Goal: Information Seeking & Learning: Learn about a topic

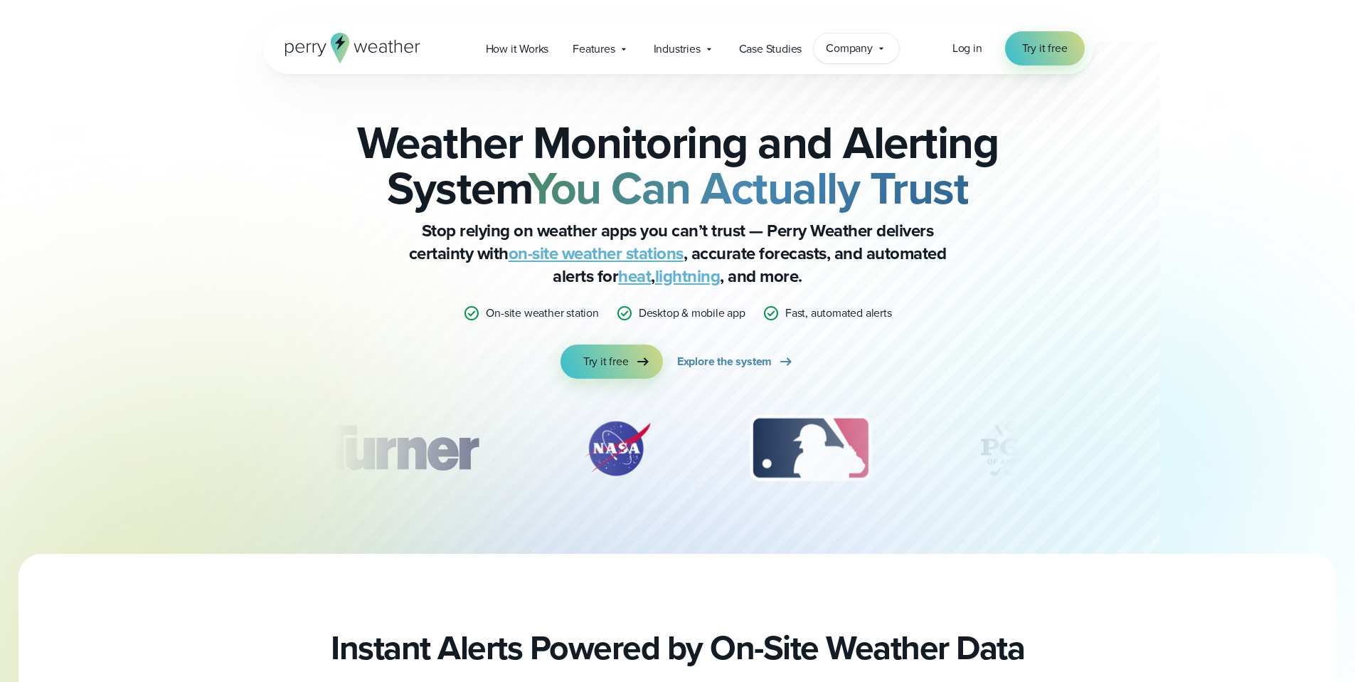
click at [869, 41] on span "Company" at bounding box center [849, 48] width 47 height 17
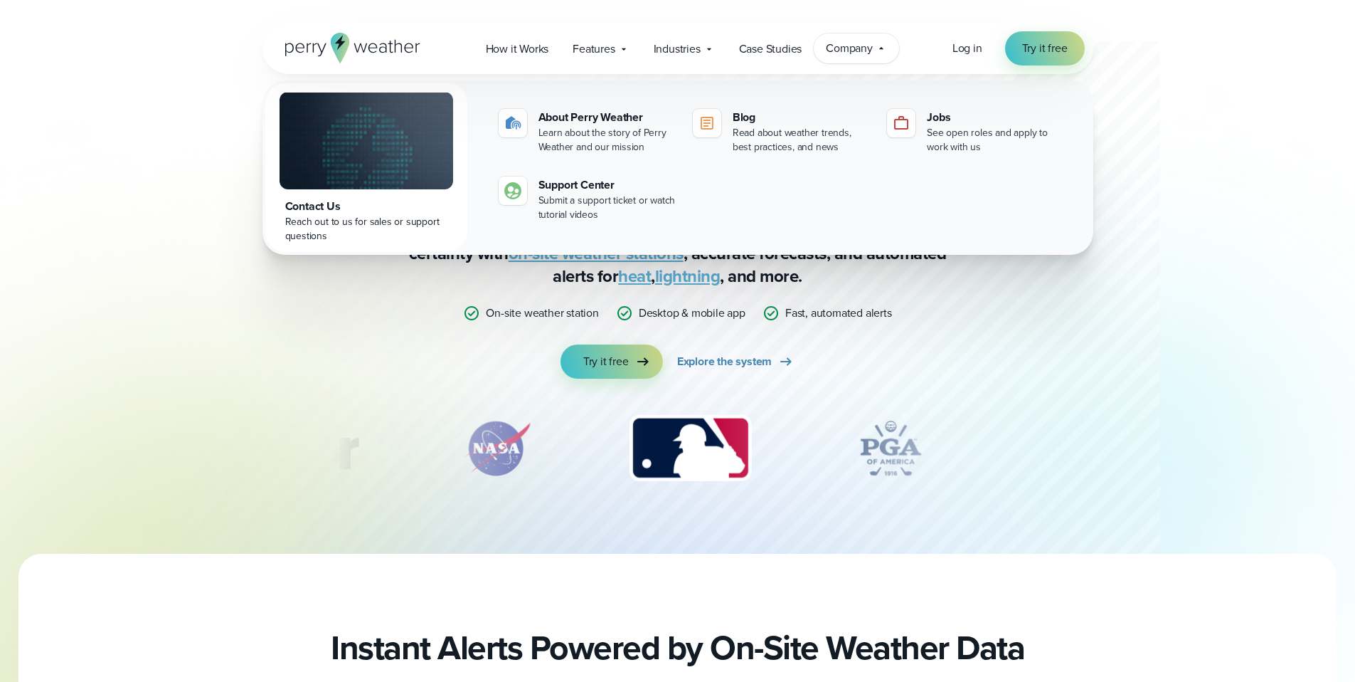
click at [1143, 129] on div at bounding box center [648, 277] width 1025 height 554
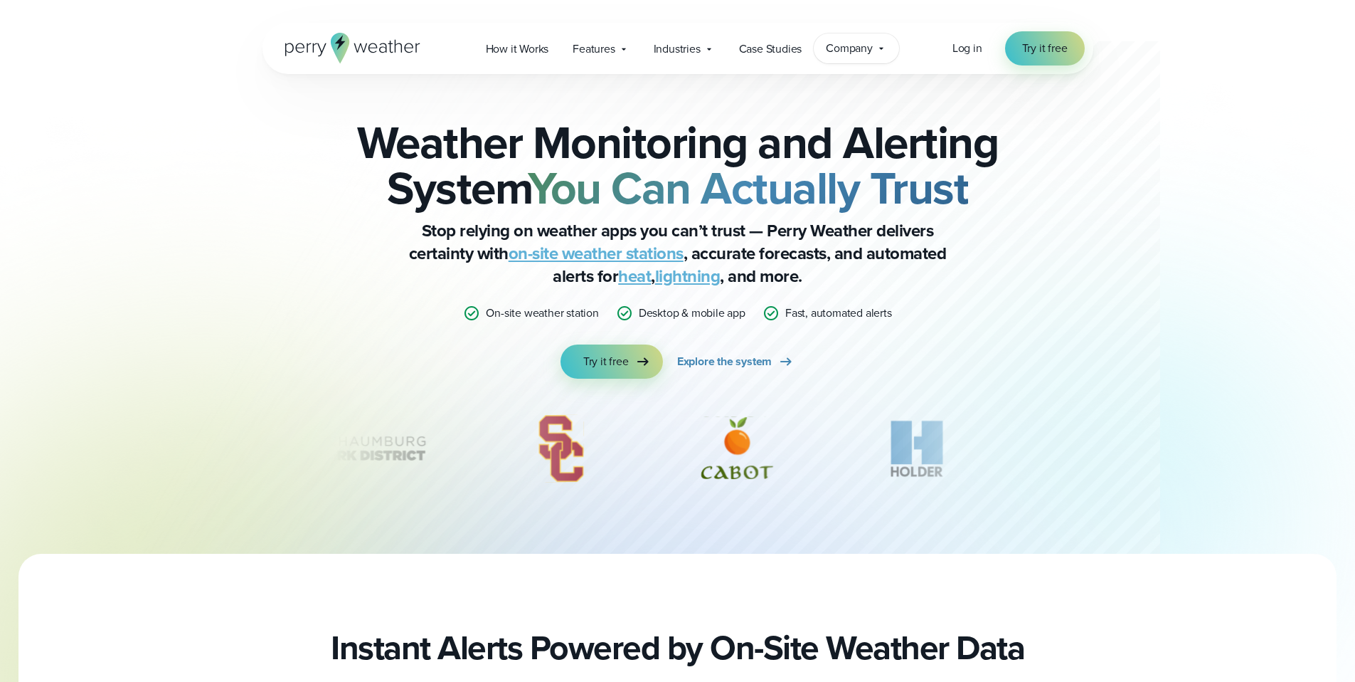
click at [854, 54] on span "Company" at bounding box center [849, 48] width 47 height 17
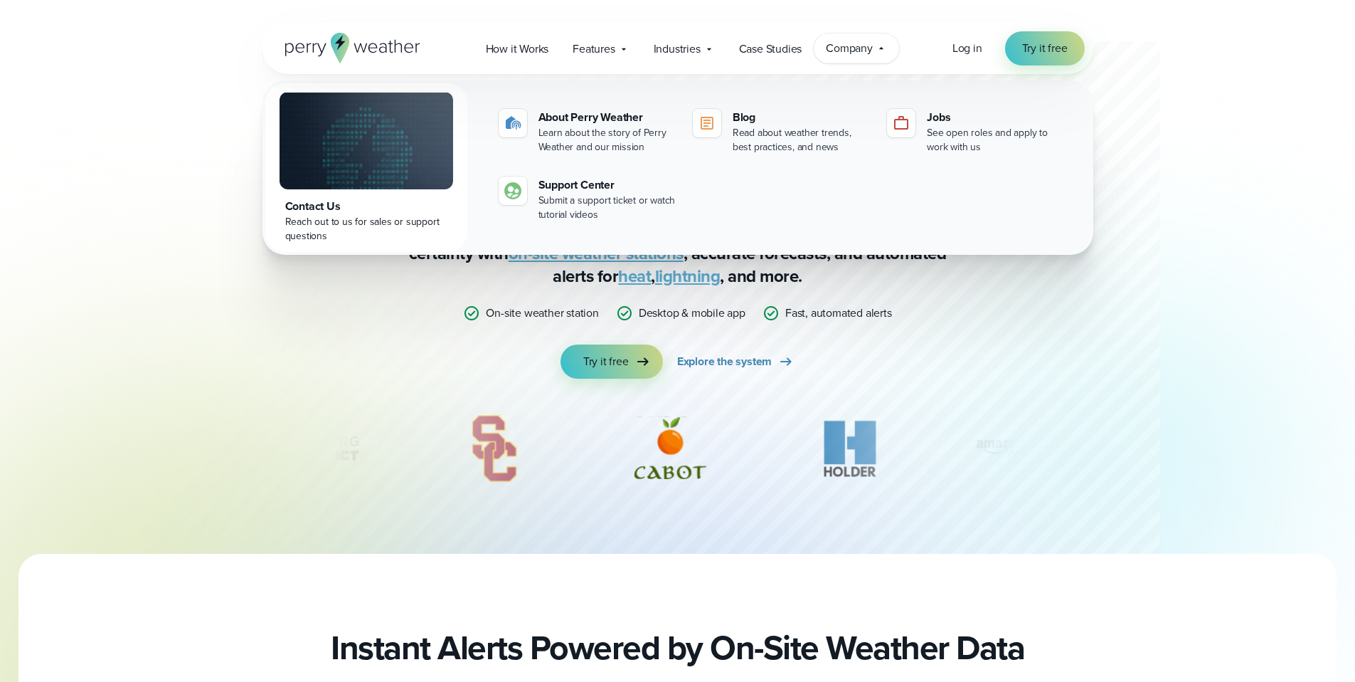
click at [997, 95] on div "Contact Us Reach out to us for sales or support questions About Perry Weather L…" at bounding box center [678, 167] width 831 height 174
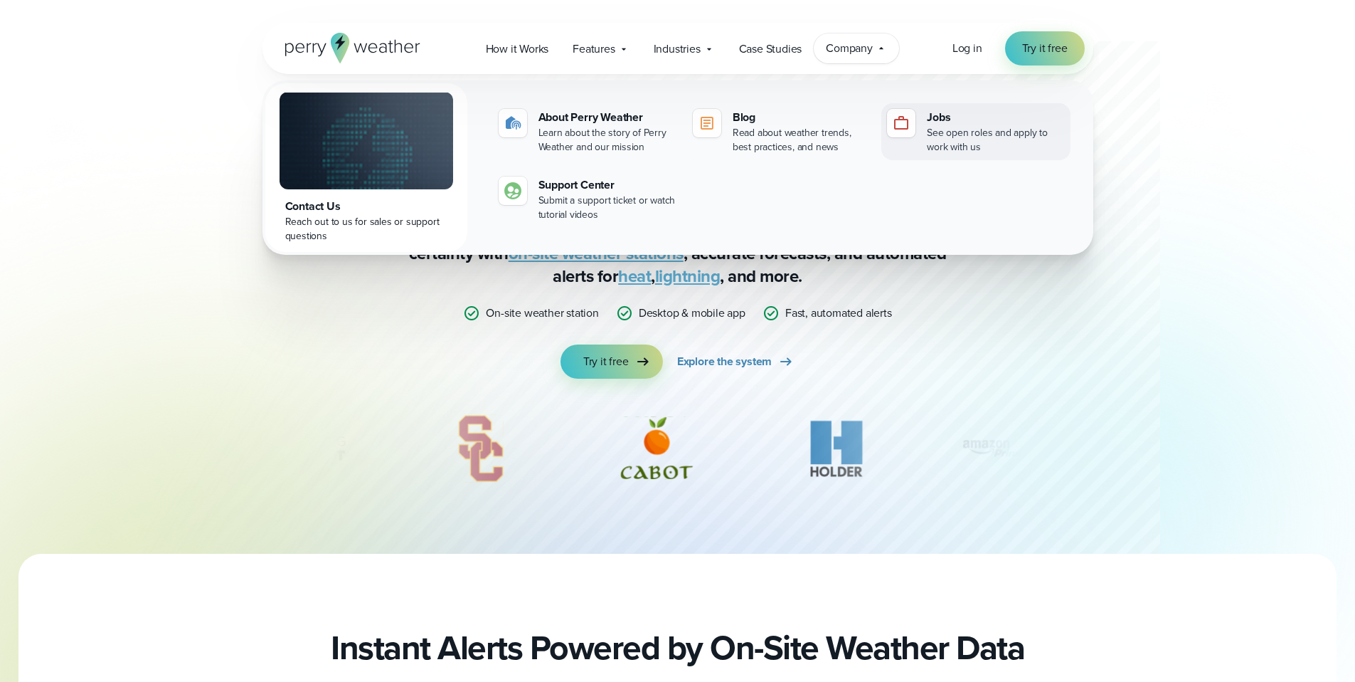
click at [964, 129] on div "See open roles and apply to work with us" at bounding box center [995, 140] width 137 height 28
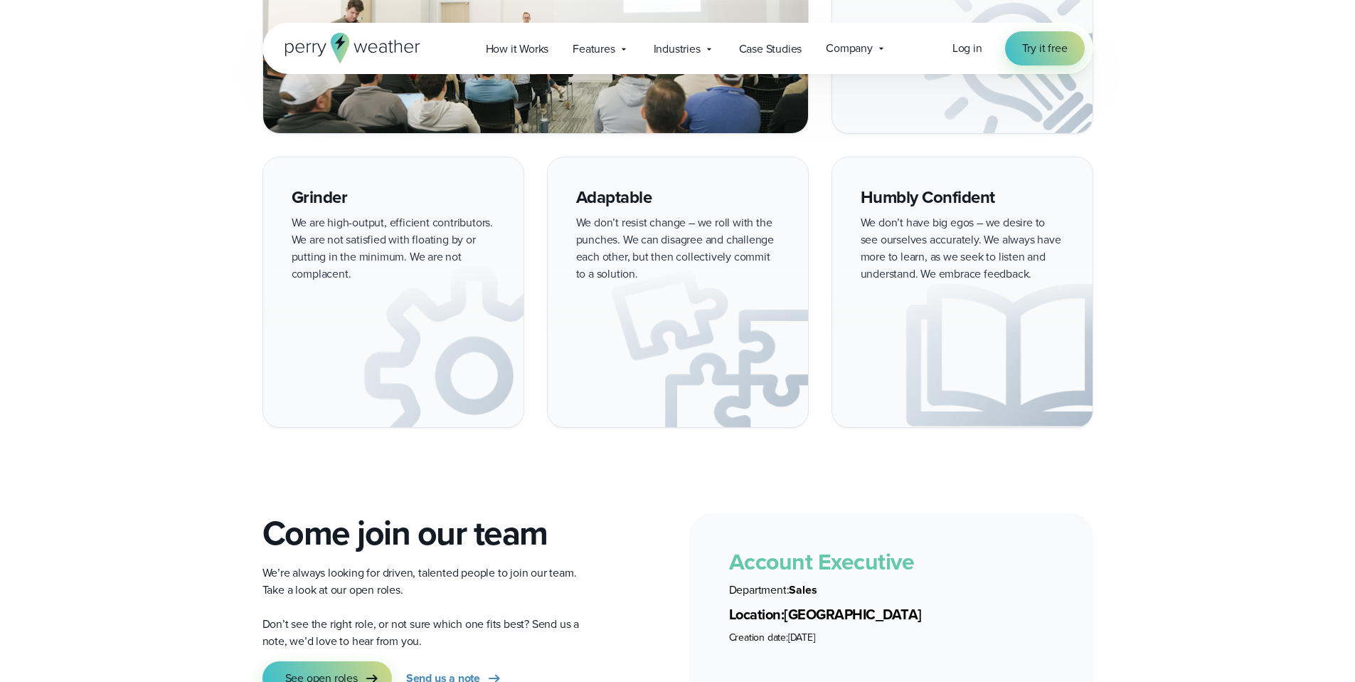
scroll to position [2609, 0]
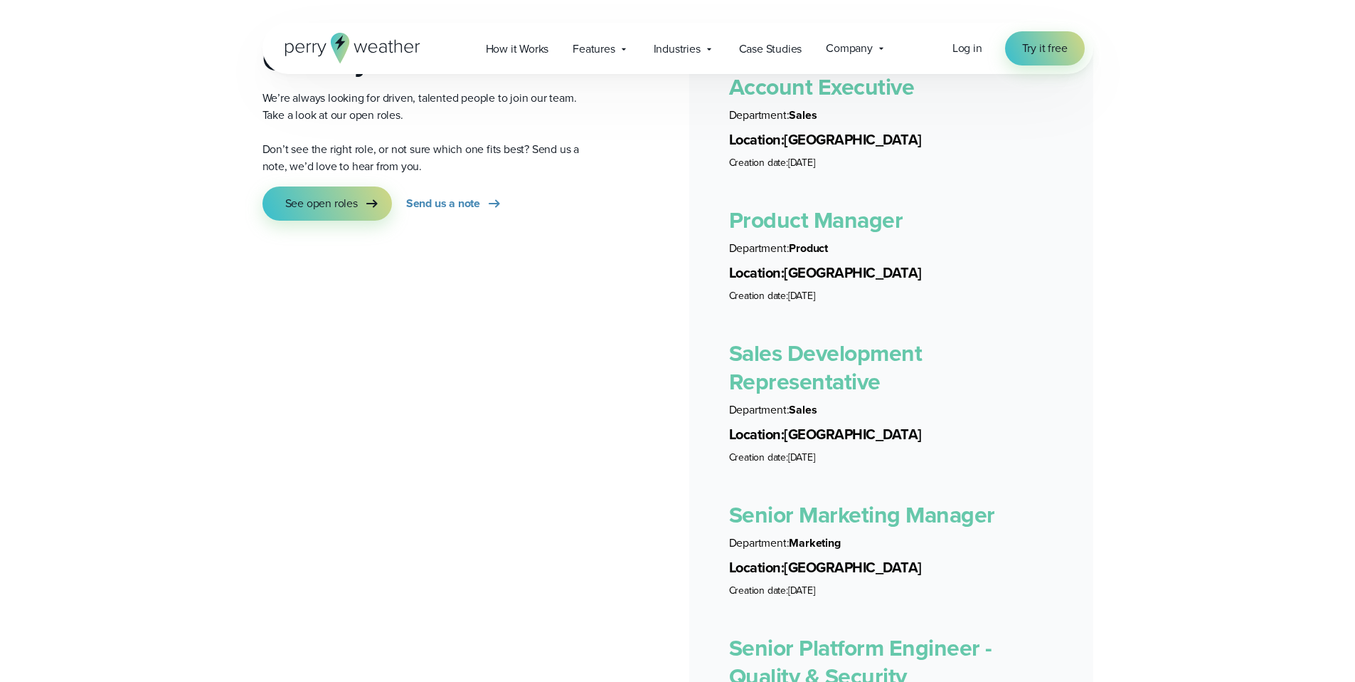
click at [823, 204] on link "Product Manager" at bounding box center [816, 220] width 174 height 34
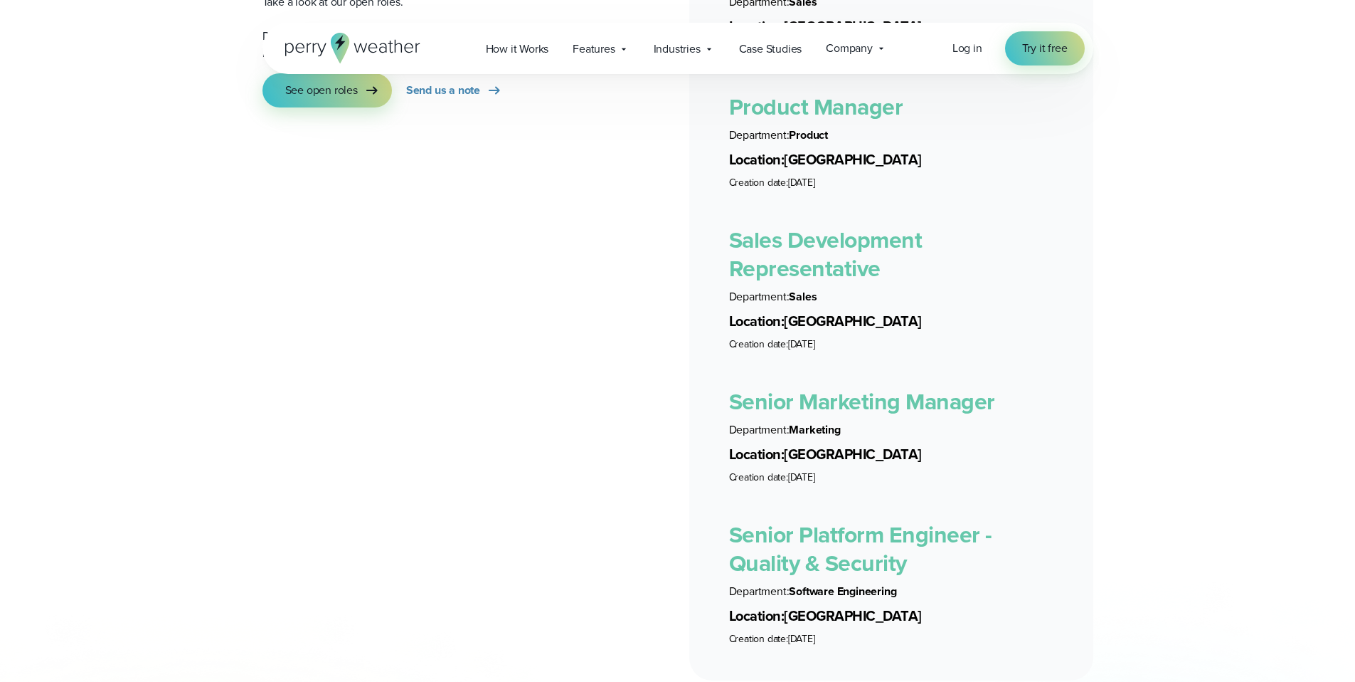
scroll to position [2727, 0]
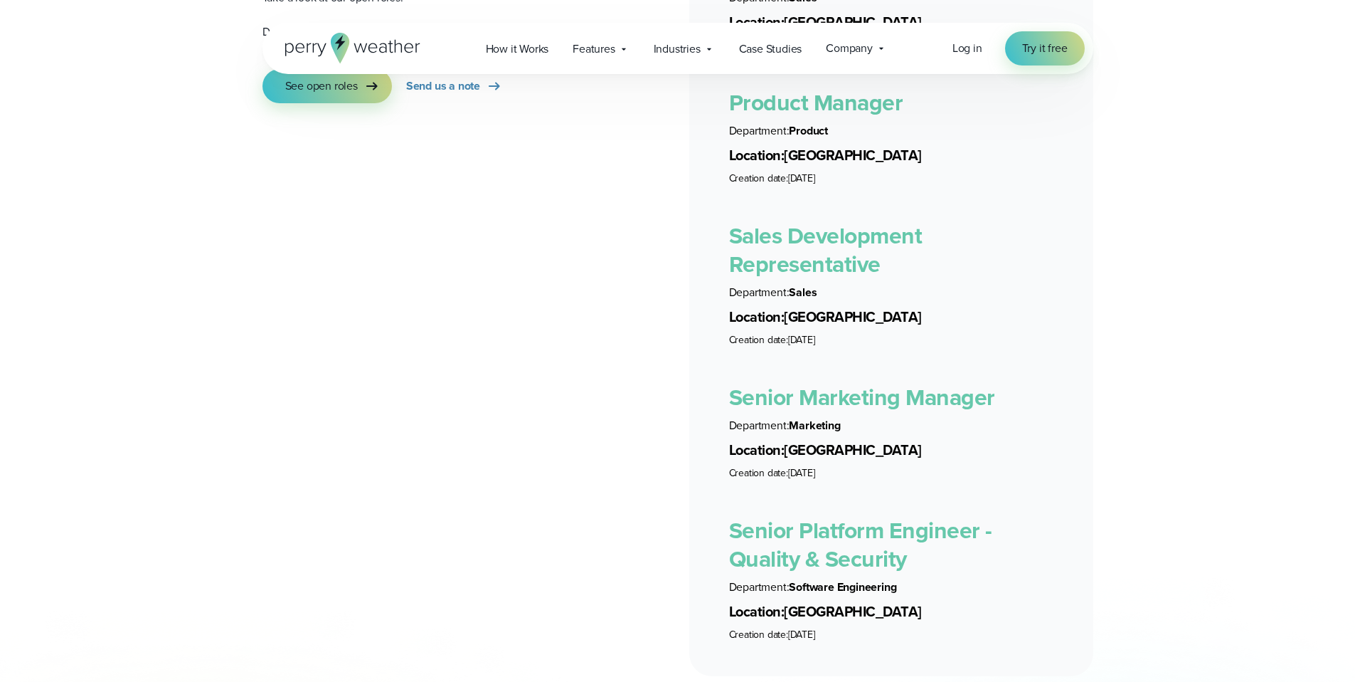
click at [855, 391] on link "Senior Marketing Manager" at bounding box center [862, 397] width 266 height 34
